Goal: Browse casually: Explore the website without a specific task or goal

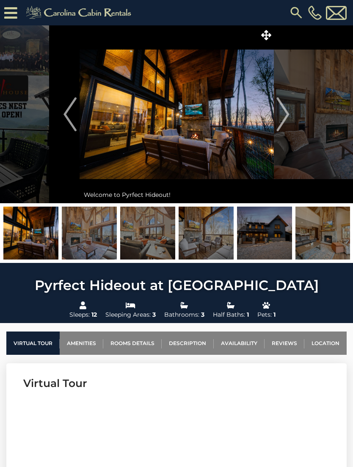
click at [266, 31] on icon at bounding box center [266, 35] width 10 height 10
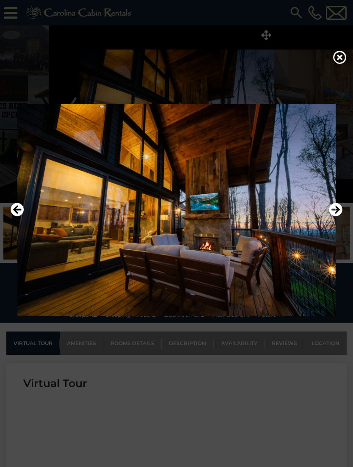
click at [337, 216] on icon "Next" at bounding box center [336, 210] width 14 height 14
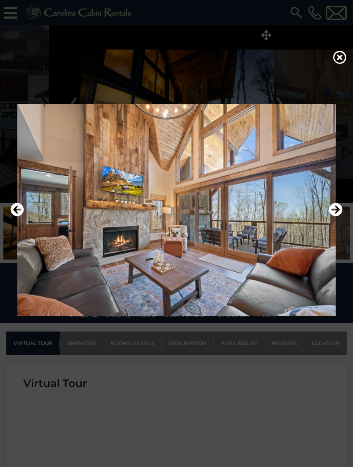
click at [340, 216] on icon "Next" at bounding box center [336, 210] width 14 height 14
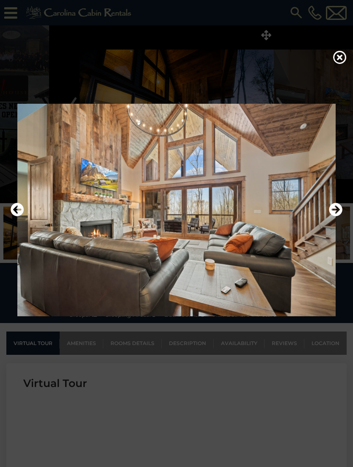
click at [341, 216] on icon "Next" at bounding box center [336, 210] width 14 height 14
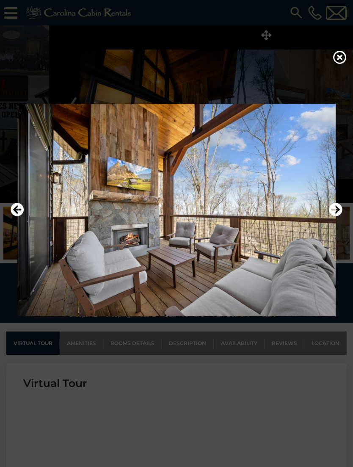
click at [336, 220] on button "Next" at bounding box center [336, 209] width 14 height 19
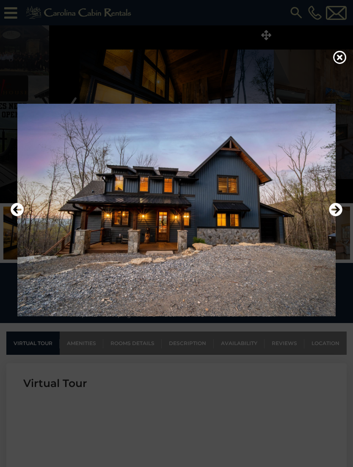
click at [339, 216] on icon "Next" at bounding box center [336, 210] width 14 height 14
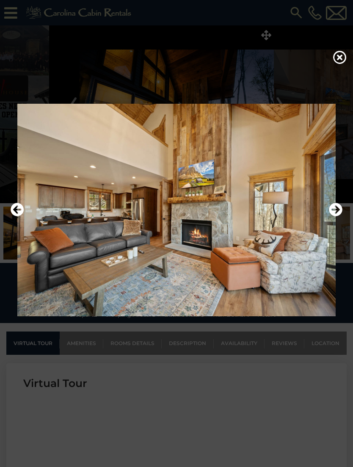
click at [338, 216] on icon "Next" at bounding box center [336, 210] width 14 height 14
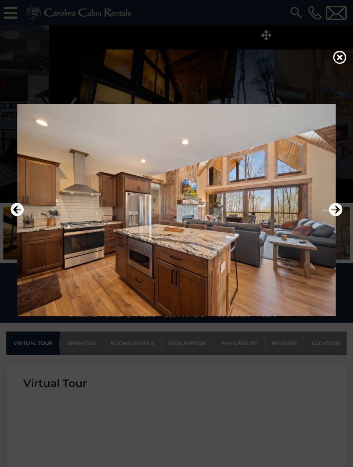
click at [335, 216] on icon "Next" at bounding box center [336, 210] width 14 height 14
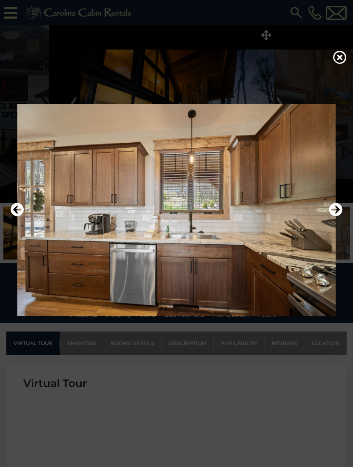
click at [335, 216] on icon "Next" at bounding box center [336, 210] width 14 height 14
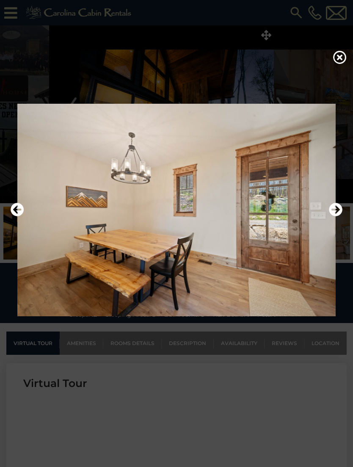
click at [340, 216] on icon "Next" at bounding box center [336, 210] width 14 height 14
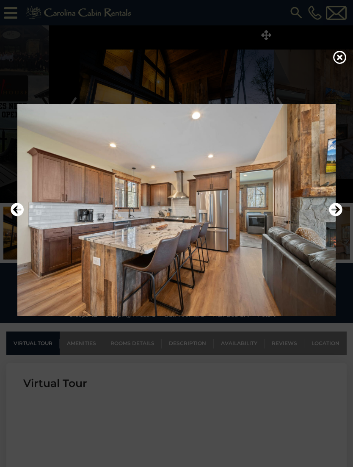
click at [335, 216] on icon "Next" at bounding box center [336, 210] width 14 height 14
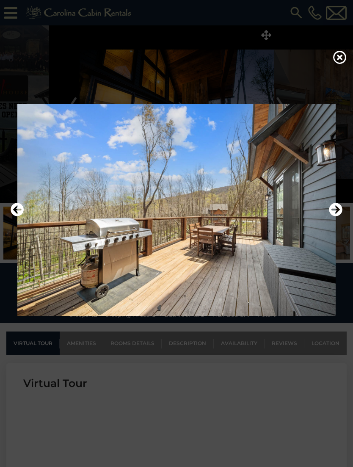
click at [340, 216] on icon "Next" at bounding box center [336, 210] width 14 height 14
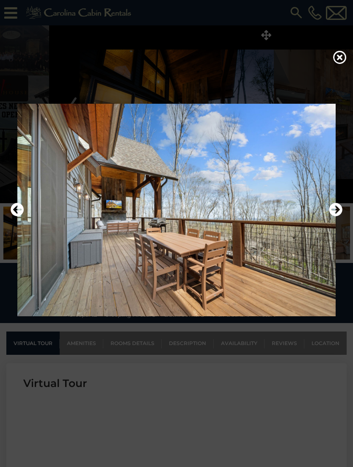
click at [340, 216] on icon "Next" at bounding box center [336, 210] width 14 height 14
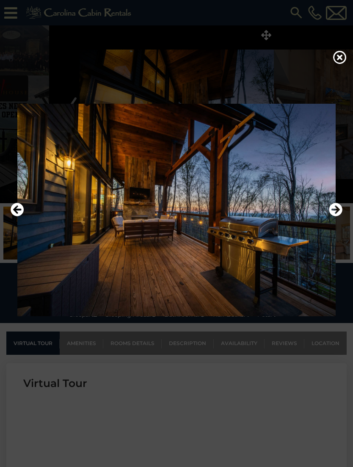
click at [341, 216] on icon "Next" at bounding box center [336, 210] width 14 height 14
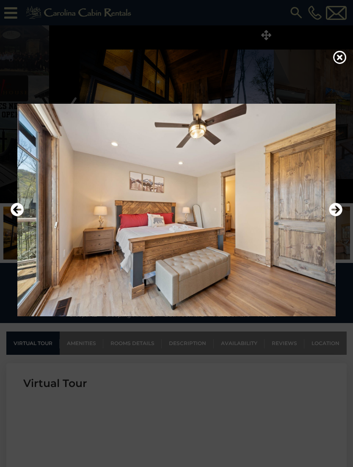
click at [335, 216] on icon "Next" at bounding box center [336, 210] width 14 height 14
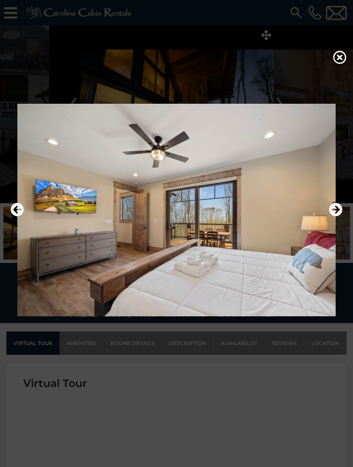
click at [339, 216] on icon "Next" at bounding box center [336, 210] width 14 height 14
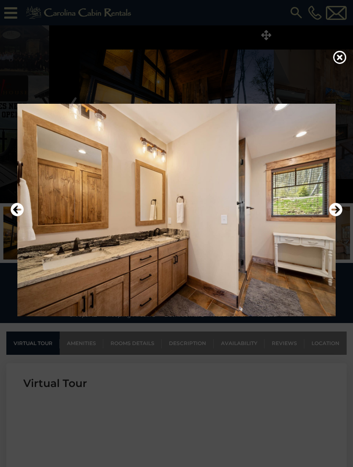
click at [340, 214] on button "Next" at bounding box center [336, 209] width 14 height 19
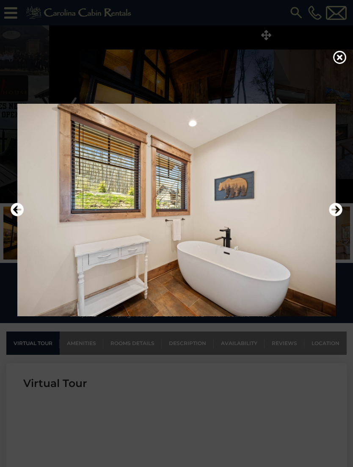
click at [340, 216] on icon "Next" at bounding box center [336, 210] width 14 height 14
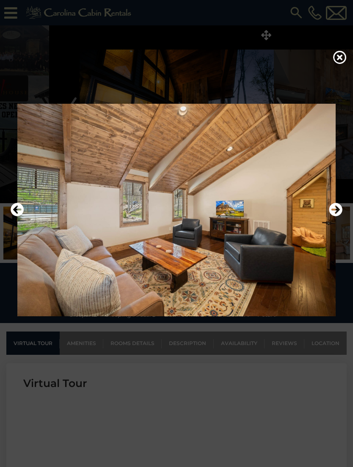
click at [337, 216] on icon "Next" at bounding box center [336, 210] width 14 height 14
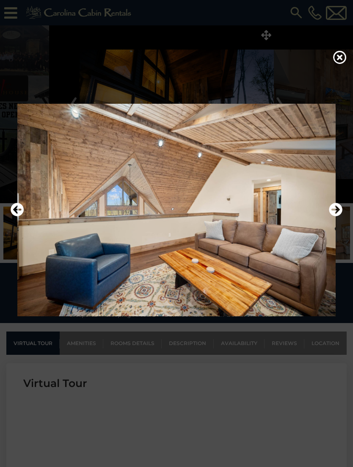
click at [339, 216] on icon "Next" at bounding box center [336, 210] width 14 height 14
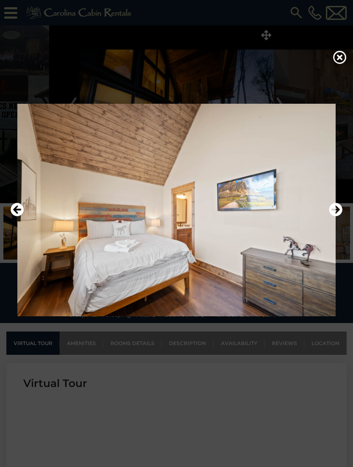
click at [339, 216] on icon "Next" at bounding box center [336, 210] width 14 height 14
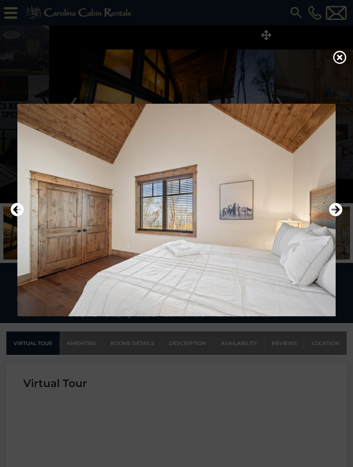
click at [334, 216] on icon "Next" at bounding box center [336, 210] width 14 height 14
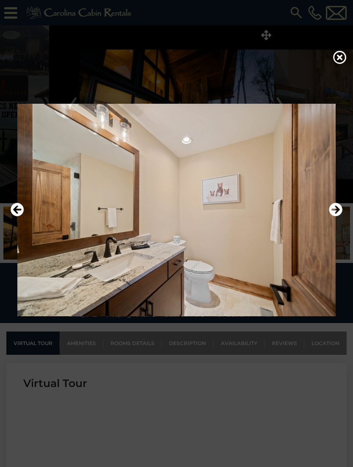
click at [335, 216] on icon "Next" at bounding box center [336, 210] width 14 height 14
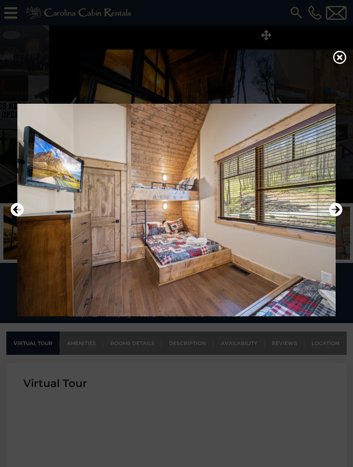
click at [335, 216] on icon "Next" at bounding box center [336, 210] width 14 height 14
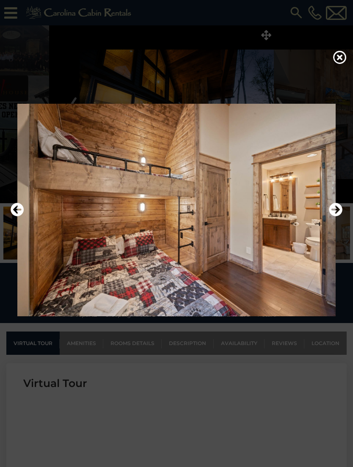
click at [333, 220] on button "Next" at bounding box center [336, 209] width 14 height 19
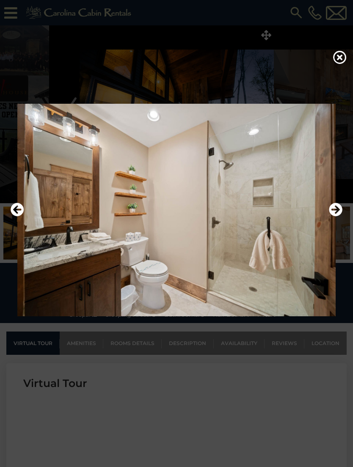
click at [338, 216] on icon "Next" at bounding box center [336, 210] width 14 height 14
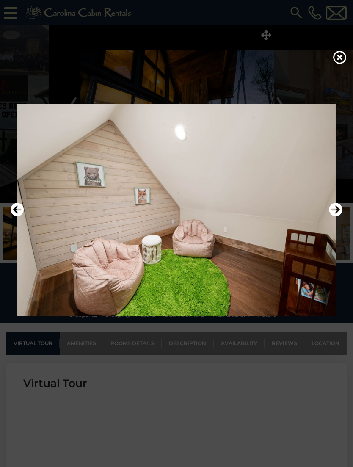
click at [336, 216] on icon "Next" at bounding box center [336, 210] width 14 height 14
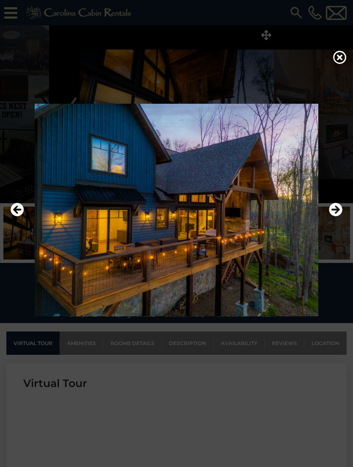
click at [340, 216] on icon "Next" at bounding box center [336, 210] width 14 height 14
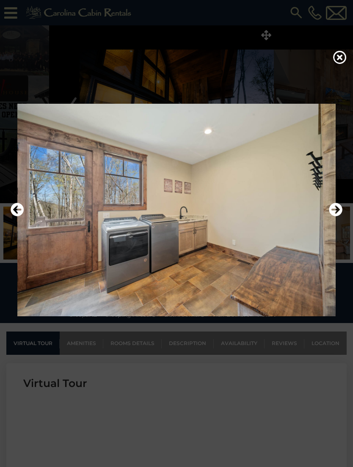
click at [341, 216] on icon "Next" at bounding box center [336, 210] width 14 height 14
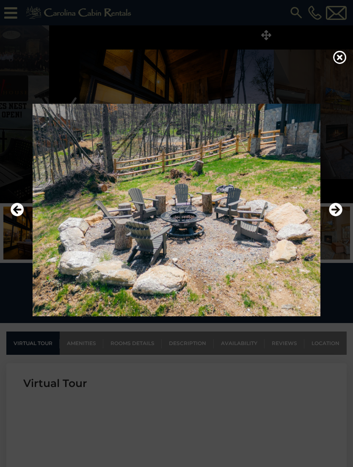
click at [340, 216] on icon "Next" at bounding box center [336, 210] width 14 height 14
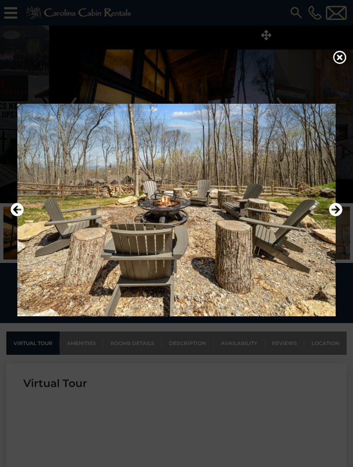
click at [338, 216] on icon "Next" at bounding box center [336, 210] width 14 height 14
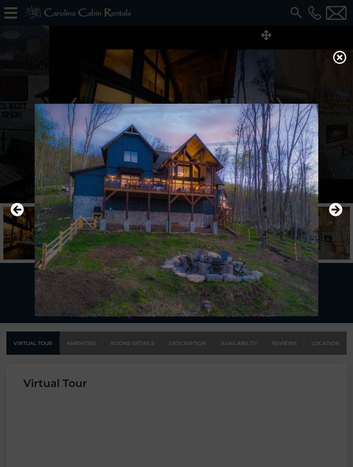
click at [337, 216] on icon "Next" at bounding box center [336, 210] width 14 height 14
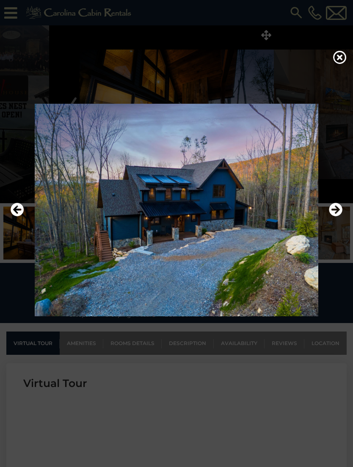
click at [338, 216] on icon "Next" at bounding box center [336, 210] width 14 height 14
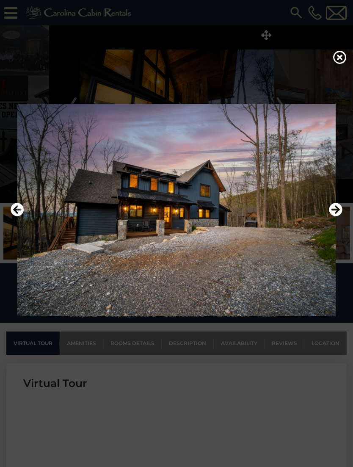
click at [339, 216] on icon "Next" at bounding box center [336, 210] width 14 height 14
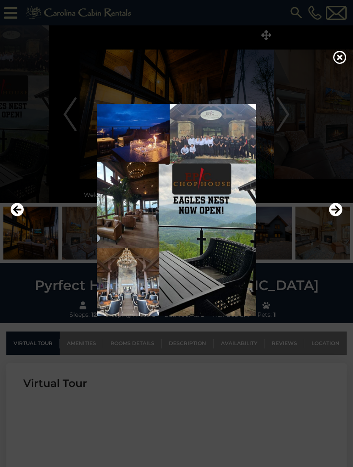
click at [337, 216] on icon "Next" at bounding box center [336, 210] width 14 height 14
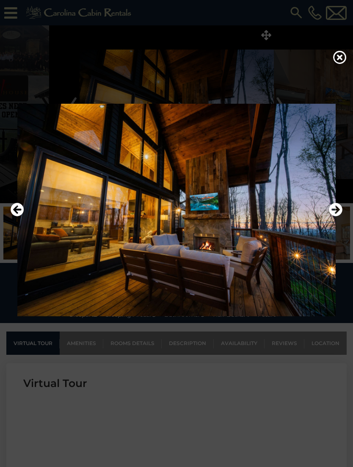
click at [341, 60] on icon at bounding box center [340, 57] width 14 height 14
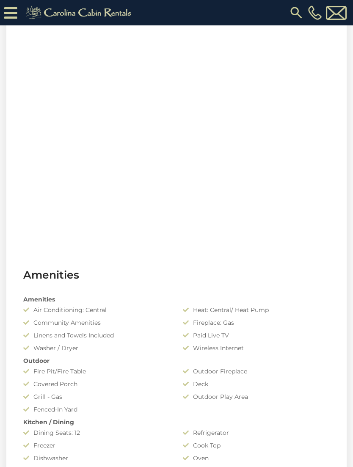
scroll to position [368, 0]
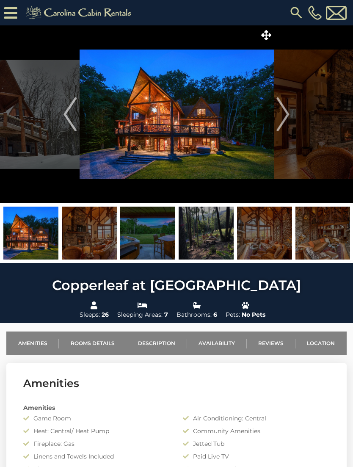
click at [266, 41] on span at bounding box center [266, 34] width 15 height 15
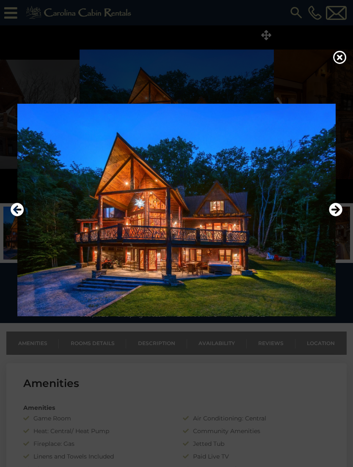
click at [338, 216] on icon "Next" at bounding box center [336, 210] width 14 height 14
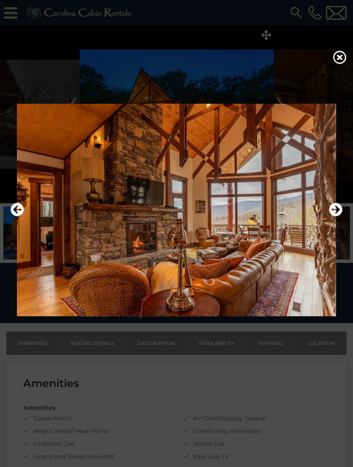
click at [338, 216] on icon "Next" at bounding box center [336, 210] width 14 height 14
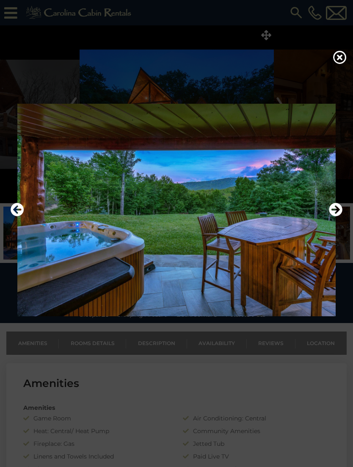
click at [338, 216] on icon "Next" at bounding box center [336, 210] width 14 height 14
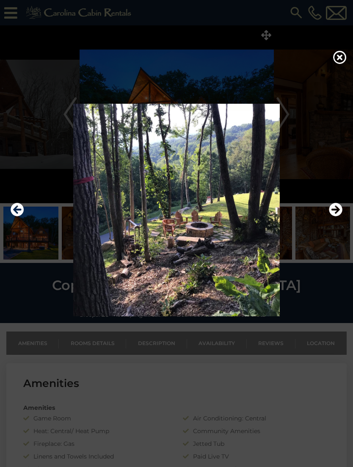
click at [340, 216] on icon "Next" at bounding box center [336, 210] width 14 height 14
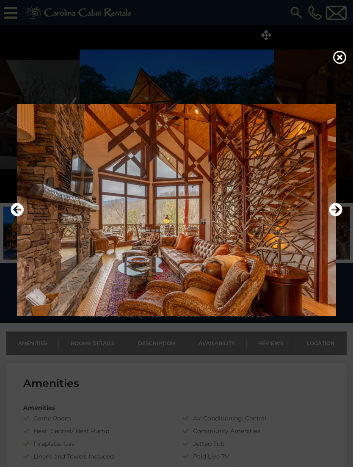
click at [337, 216] on icon "Next" at bounding box center [336, 210] width 14 height 14
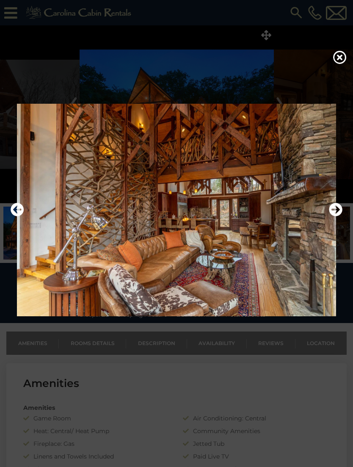
click at [336, 216] on icon "Next" at bounding box center [336, 210] width 14 height 14
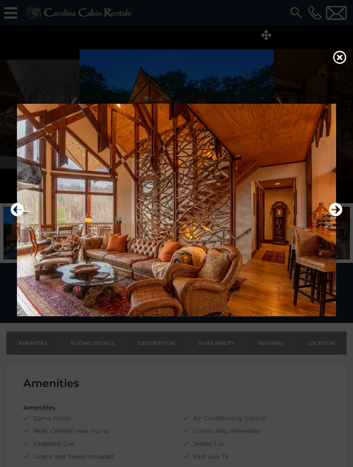
click at [336, 216] on icon "Next" at bounding box center [336, 210] width 14 height 14
click at [338, 216] on icon "Next" at bounding box center [336, 210] width 14 height 14
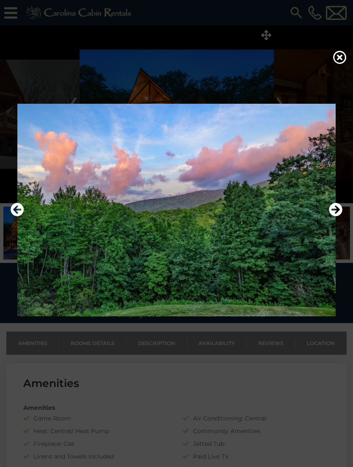
click at [335, 216] on icon "Next" at bounding box center [336, 210] width 14 height 14
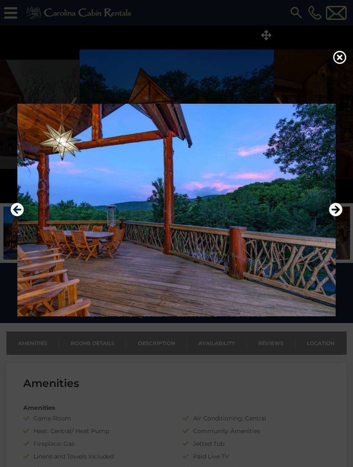
click at [338, 216] on icon "Next" at bounding box center [336, 210] width 14 height 14
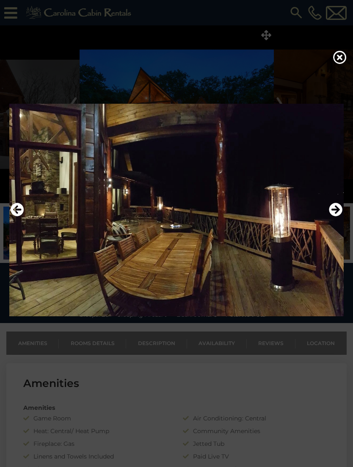
click at [340, 216] on icon "Next" at bounding box center [336, 210] width 14 height 14
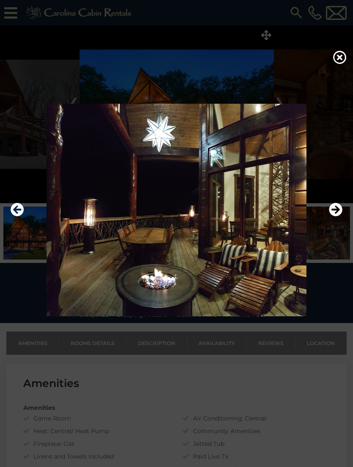
click at [343, 221] on img at bounding box center [176, 210] width 336 height 212
click at [339, 216] on icon "Next" at bounding box center [336, 210] width 14 height 14
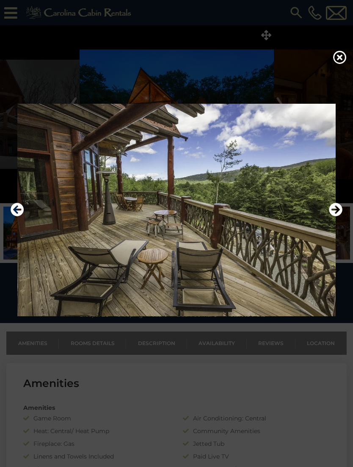
click at [338, 216] on icon "Next" at bounding box center [336, 210] width 14 height 14
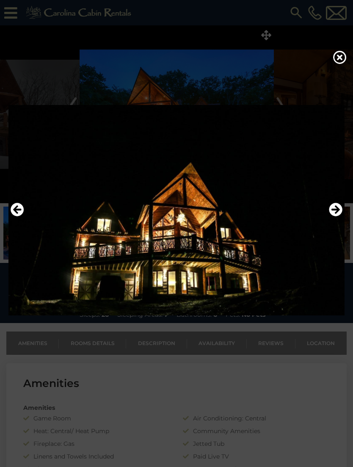
click at [338, 216] on icon "Next" at bounding box center [336, 210] width 14 height 14
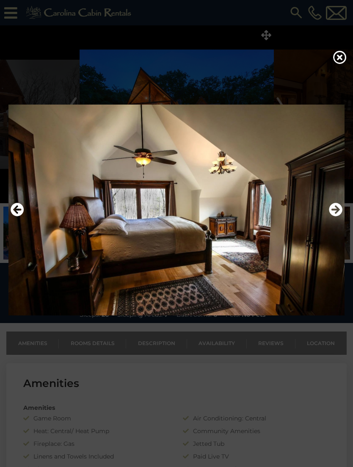
click at [340, 216] on icon "Next" at bounding box center [336, 210] width 14 height 14
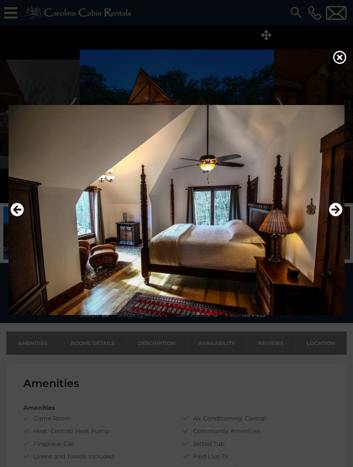
click at [337, 216] on icon "Next" at bounding box center [336, 210] width 14 height 14
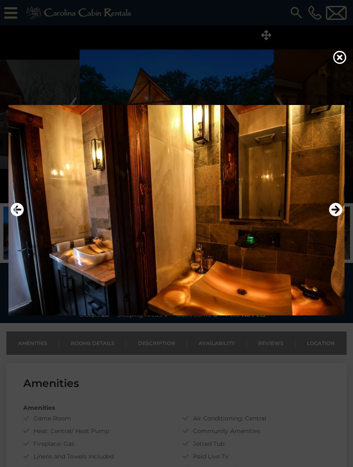
click at [339, 216] on icon "Next" at bounding box center [336, 210] width 14 height 14
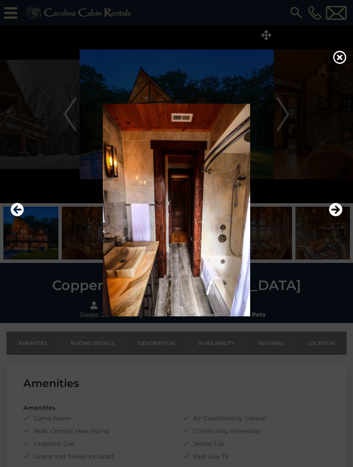
click at [338, 216] on icon "Next" at bounding box center [336, 210] width 14 height 14
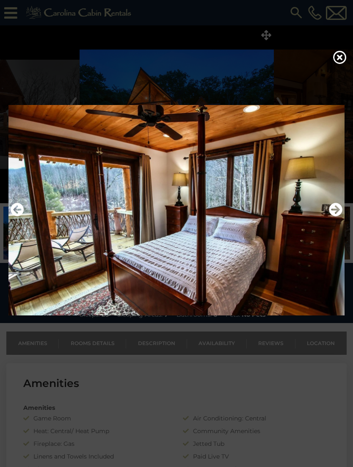
click at [333, 216] on icon "Next" at bounding box center [336, 210] width 14 height 14
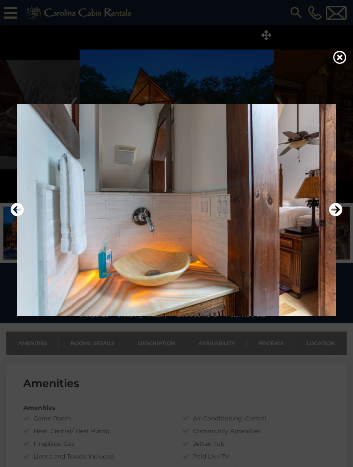
click at [339, 216] on icon "Next" at bounding box center [336, 210] width 14 height 14
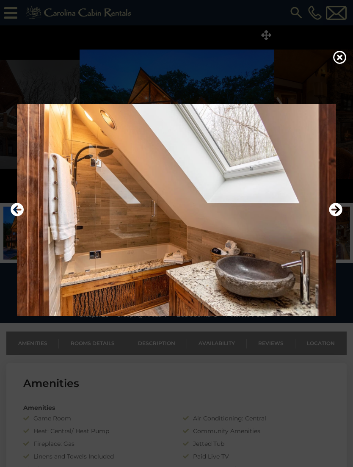
click at [333, 216] on icon "Next" at bounding box center [336, 210] width 14 height 14
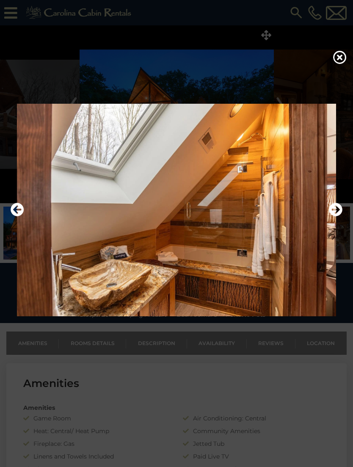
click at [337, 216] on icon "Next" at bounding box center [336, 210] width 14 height 14
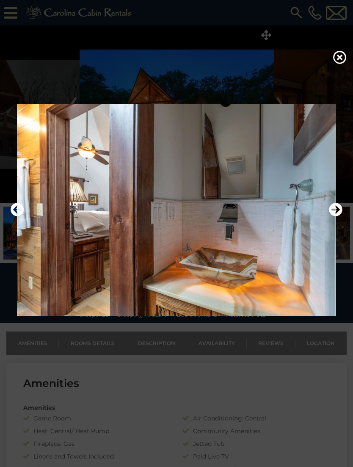
click at [337, 216] on icon "Next" at bounding box center [336, 210] width 14 height 14
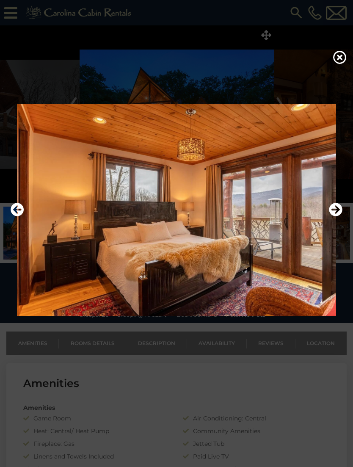
click at [338, 216] on icon "Next" at bounding box center [336, 210] width 14 height 14
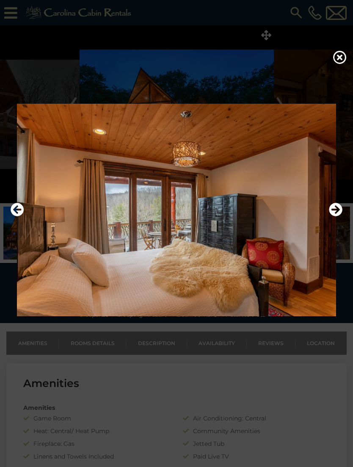
click at [338, 216] on icon "Next" at bounding box center [336, 210] width 14 height 14
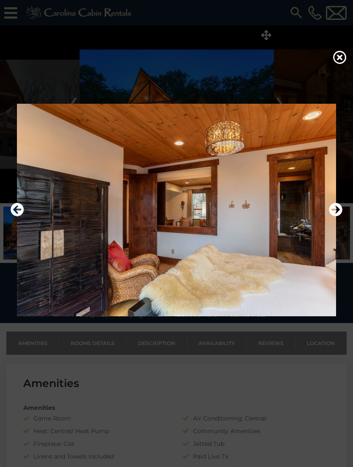
click at [338, 216] on icon "Next" at bounding box center [336, 210] width 14 height 14
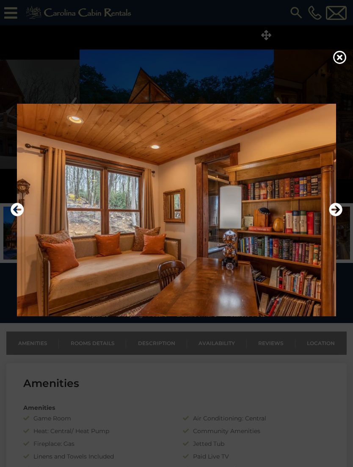
click at [337, 216] on icon "Next" at bounding box center [336, 210] width 14 height 14
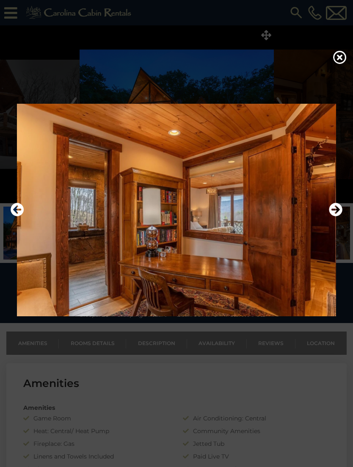
click at [338, 216] on icon "Next" at bounding box center [336, 210] width 14 height 14
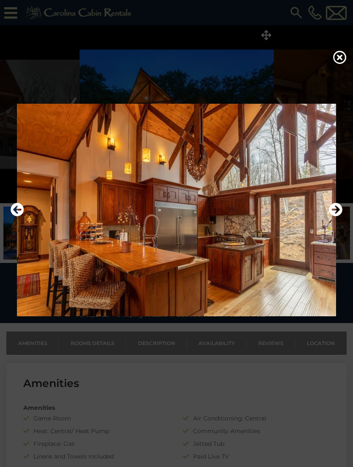
click at [341, 214] on button "Next" at bounding box center [336, 209] width 14 height 19
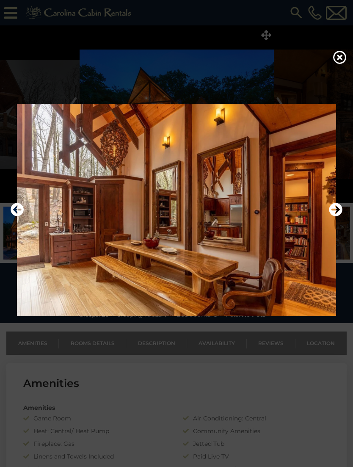
click at [337, 216] on icon "Next" at bounding box center [336, 210] width 14 height 14
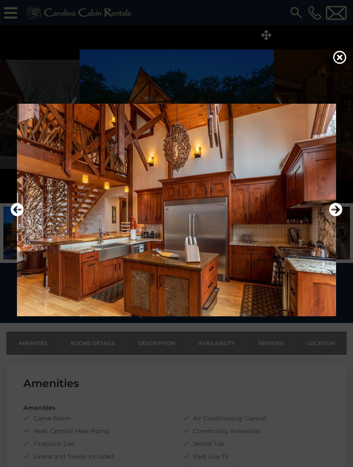
click at [338, 216] on icon "Next" at bounding box center [336, 210] width 14 height 14
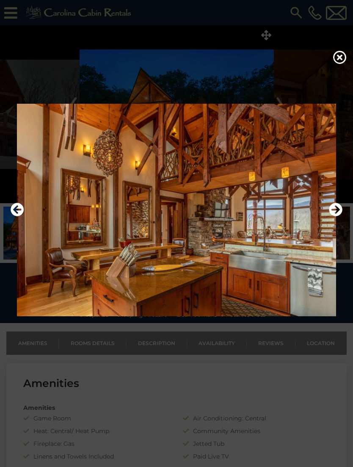
click at [339, 216] on icon "Next" at bounding box center [336, 210] width 14 height 14
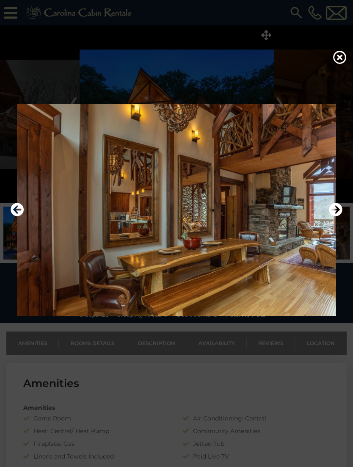
click at [339, 215] on icon "Next" at bounding box center [336, 210] width 14 height 14
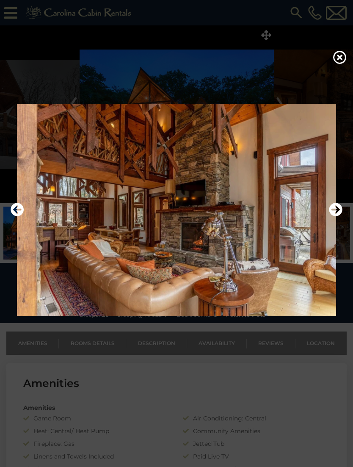
click at [337, 216] on icon "Next" at bounding box center [336, 210] width 14 height 14
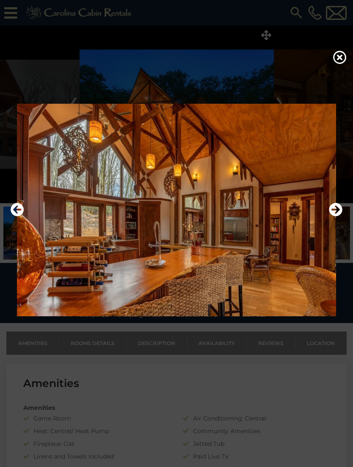
click at [339, 216] on icon "Next" at bounding box center [336, 210] width 14 height 14
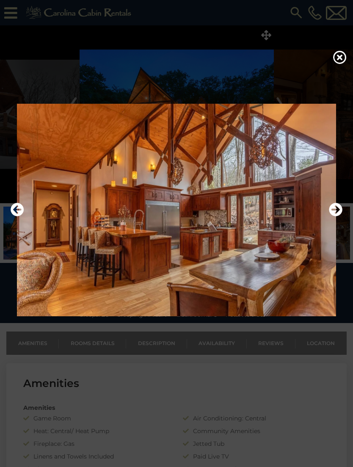
click at [340, 215] on icon "Next" at bounding box center [336, 210] width 14 height 14
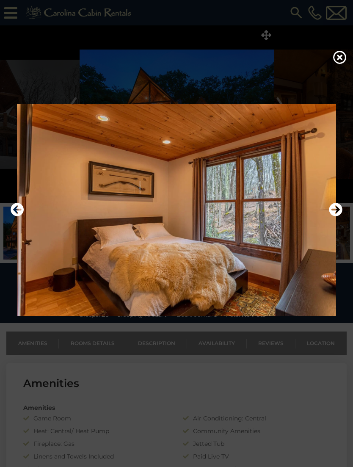
click at [339, 215] on icon "Next" at bounding box center [336, 210] width 14 height 14
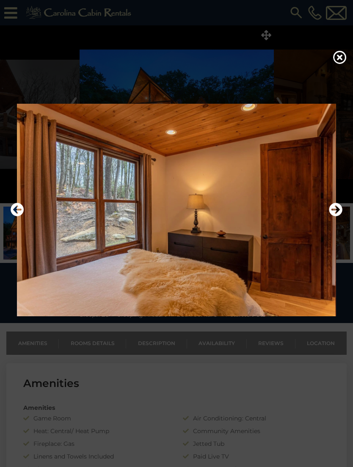
click at [339, 215] on icon "Next" at bounding box center [336, 210] width 14 height 14
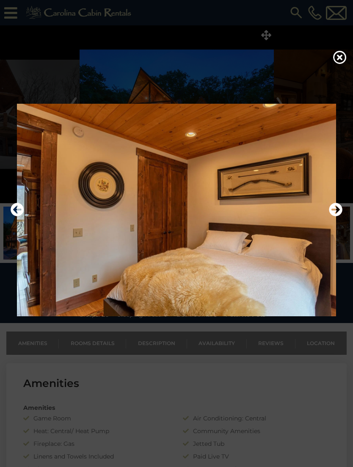
click at [335, 216] on icon "Next" at bounding box center [336, 210] width 14 height 14
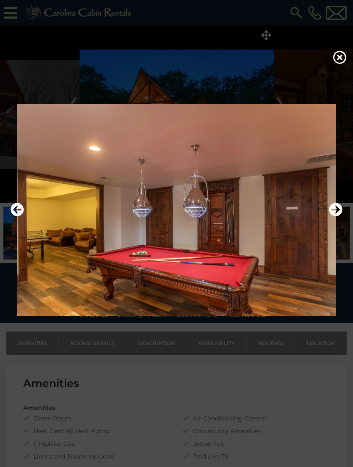
click at [336, 216] on icon "Next" at bounding box center [336, 210] width 14 height 14
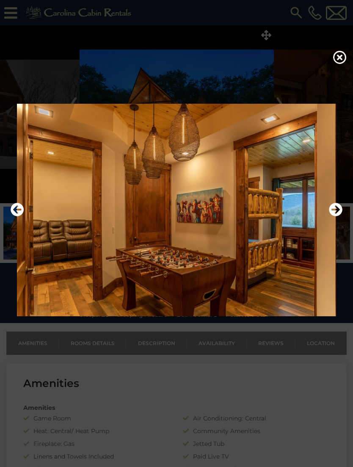
click at [335, 216] on icon "Next" at bounding box center [336, 210] width 14 height 14
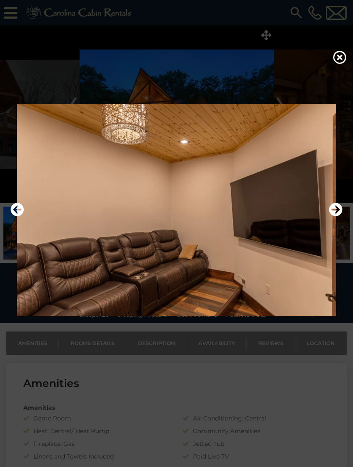
click at [333, 216] on icon "Next" at bounding box center [336, 210] width 14 height 14
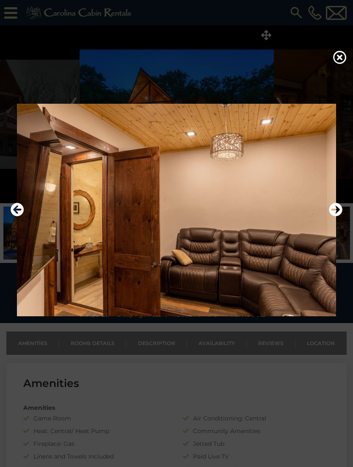
click at [335, 216] on icon "Next" at bounding box center [336, 210] width 14 height 14
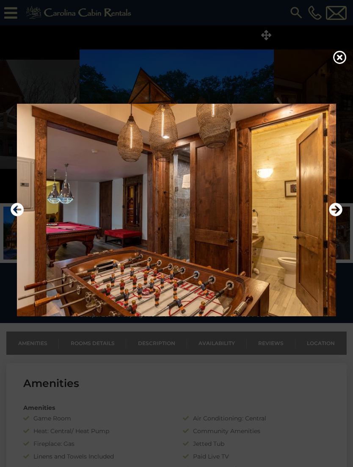
click at [335, 216] on icon "Next" at bounding box center [336, 210] width 14 height 14
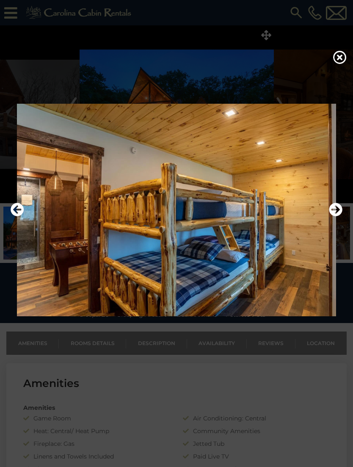
click at [332, 216] on icon "Next" at bounding box center [336, 210] width 14 height 14
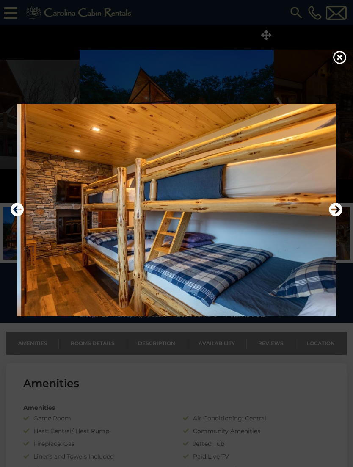
click at [339, 216] on icon "Next" at bounding box center [336, 210] width 14 height 14
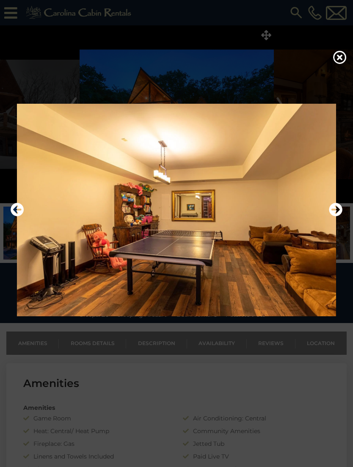
click at [332, 216] on icon "Next" at bounding box center [336, 210] width 14 height 14
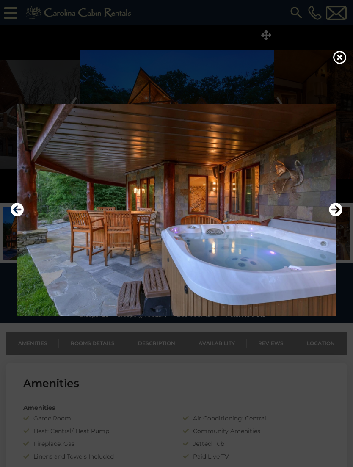
click at [331, 216] on icon "Next" at bounding box center [336, 210] width 14 height 14
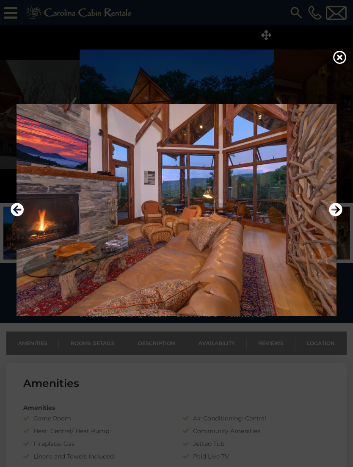
click at [334, 216] on icon "Next" at bounding box center [336, 210] width 14 height 14
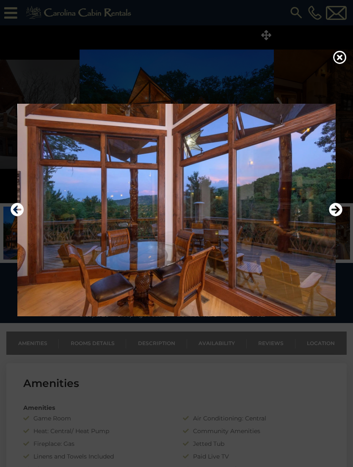
click at [335, 216] on icon "Next" at bounding box center [336, 210] width 14 height 14
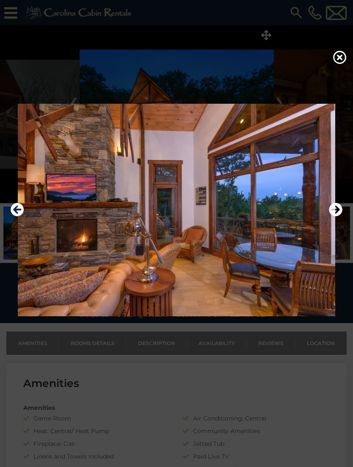
click at [330, 216] on icon "Next" at bounding box center [336, 210] width 14 height 14
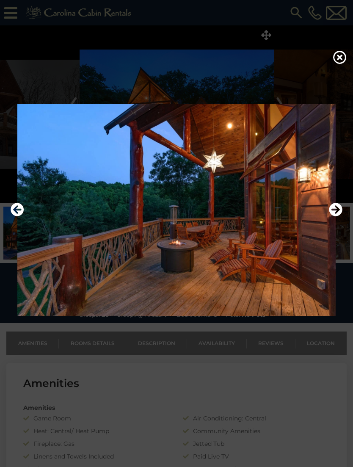
click at [332, 216] on icon "Next" at bounding box center [336, 210] width 14 height 14
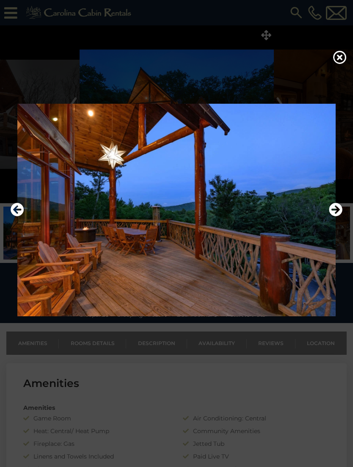
click at [335, 216] on icon "Next" at bounding box center [336, 210] width 14 height 14
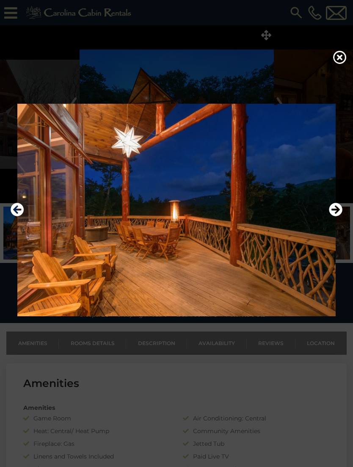
click at [336, 216] on icon "Next" at bounding box center [336, 210] width 14 height 14
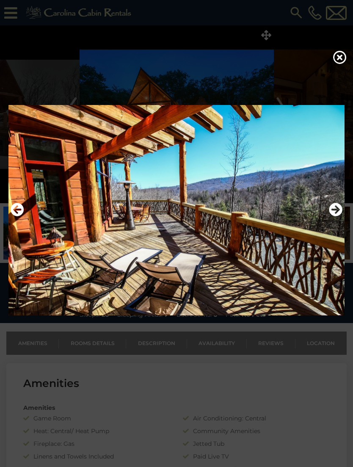
click at [337, 216] on icon "Next" at bounding box center [336, 210] width 14 height 14
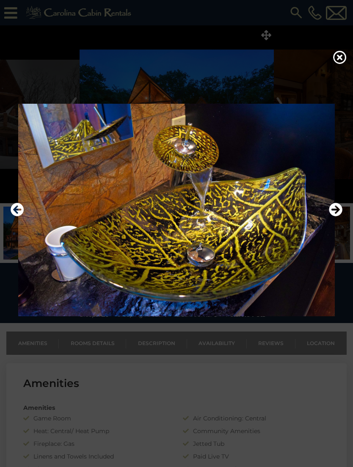
click at [338, 216] on icon "Next" at bounding box center [336, 210] width 14 height 14
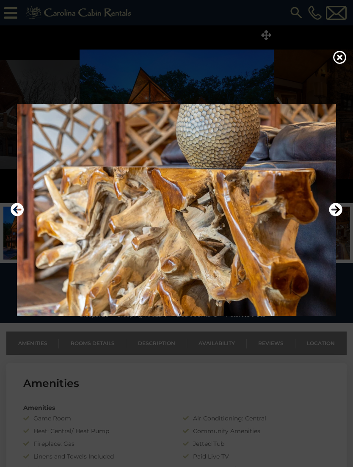
click at [338, 216] on icon "Next" at bounding box center [336, 210] width 14 height 14
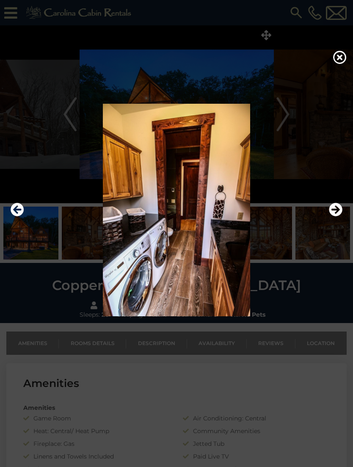
click at [339, 216] on icon "Next" at bounding box center [336, 210] width 14 height 14
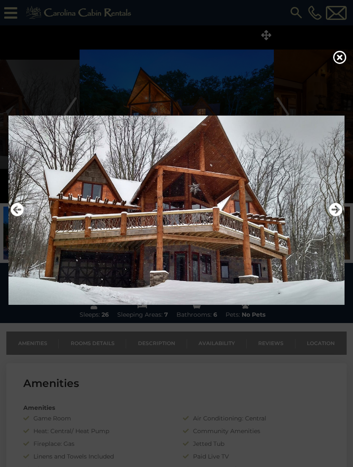
click at [341, 58] on icon at bounding box center [340, 57] width 14 height 14
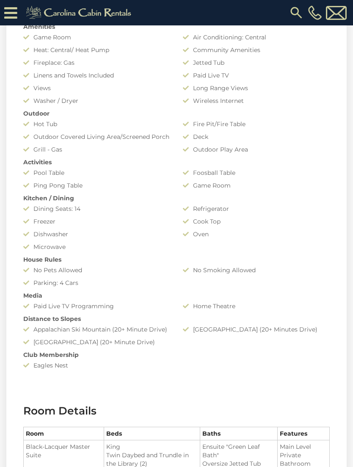
scroll to position [390, 0]
